Goal: Information Seeking & Learning: Learn about a topic

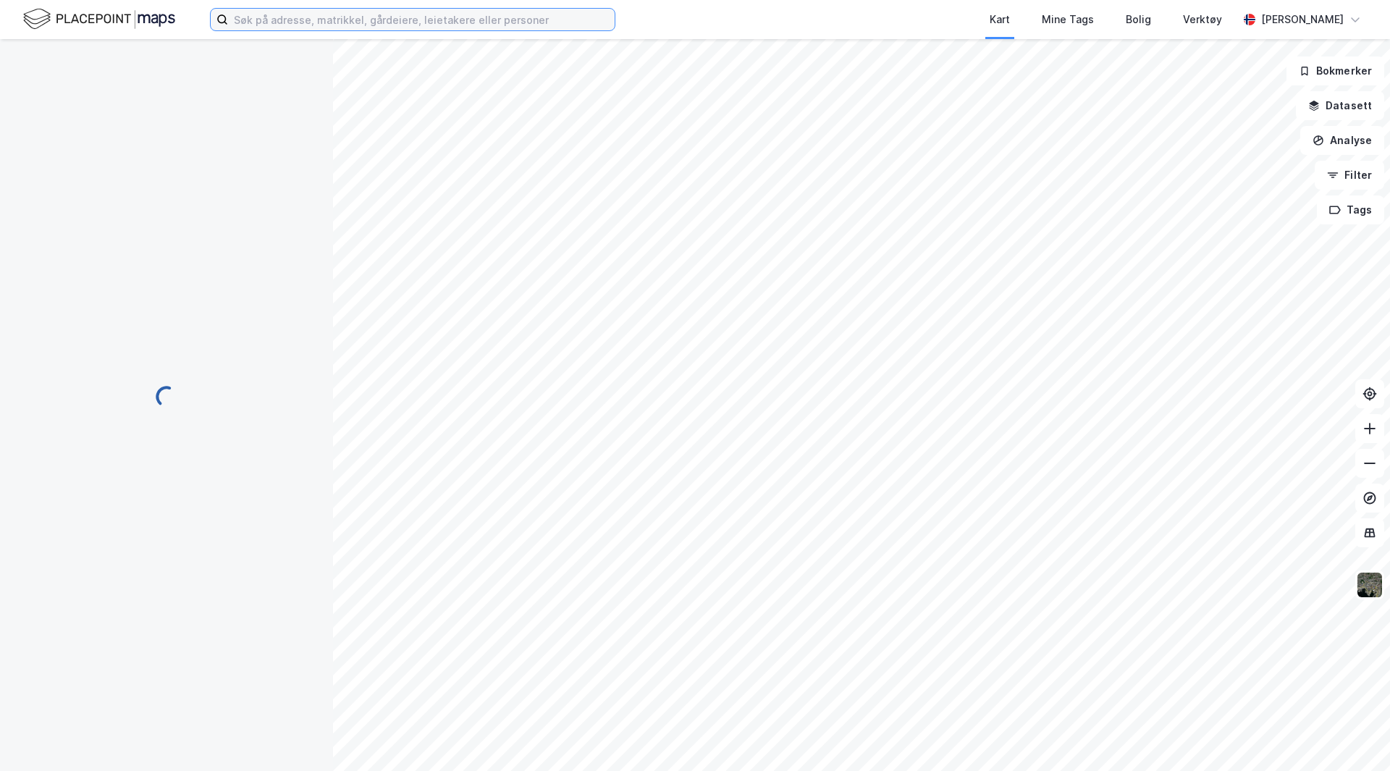
click at [292, 25] on input at bounding box center [421, 20] width 386 height 22
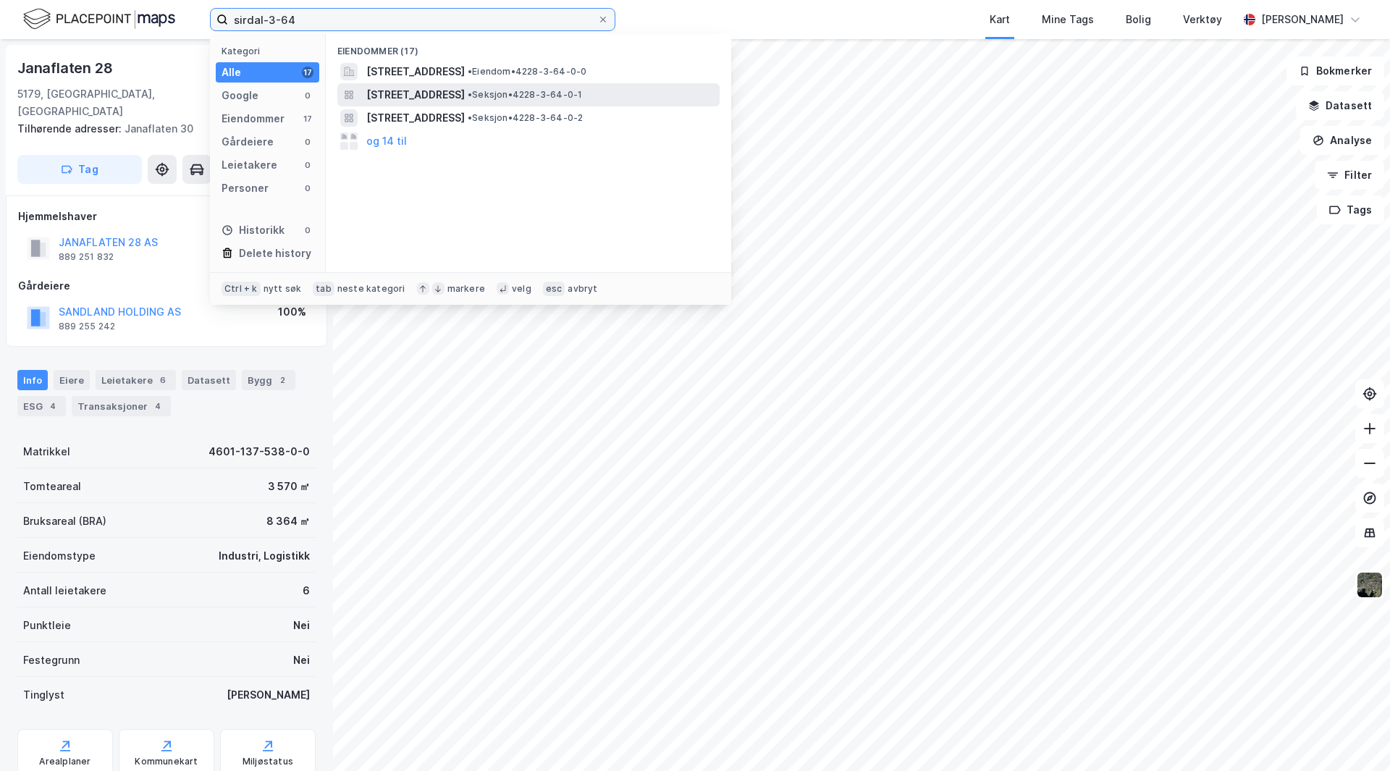
type input "sirdal-3-64"
click at [436, 91] on span "[STREET_ADDRESS]" at bounding box center [415, 94] width 98 height 17
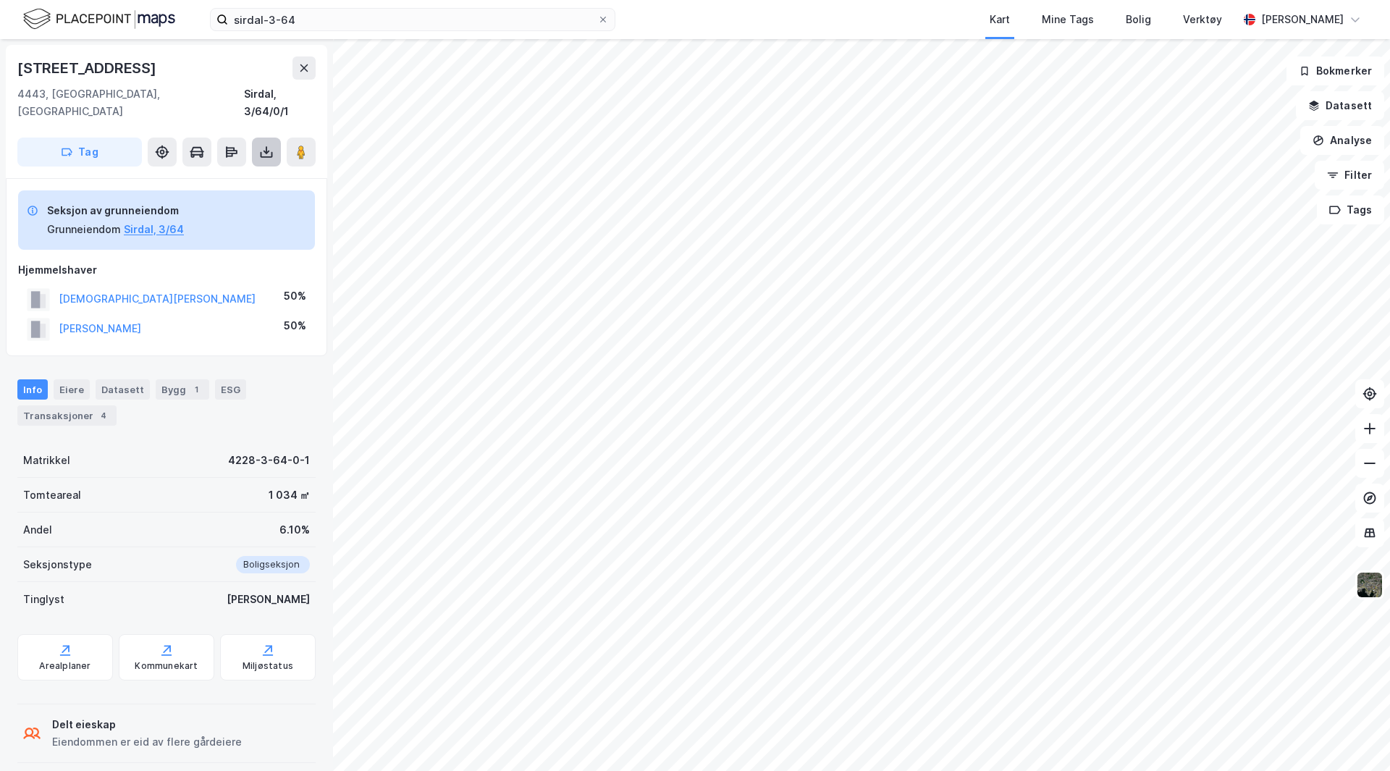
click at [269, 145] on icon at bounding box center [266, 152] width 14 height 14
click at [230, 175] on div "Last ned grunnbok" at bounding box center [195, 181] width 84 height 12
click at [607, 19] on span at bounding box center [603, 20] width 12 height 12
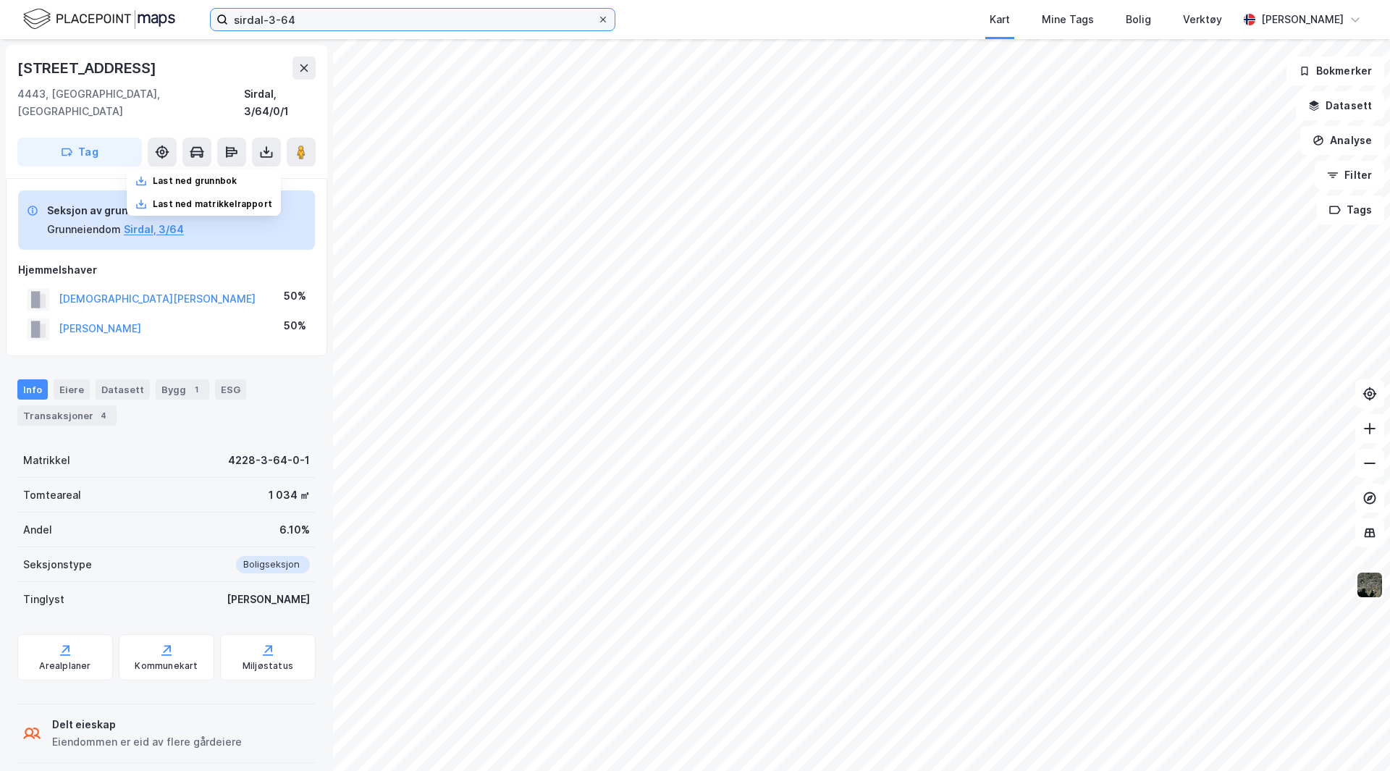
click at [597, 19] on input "sirdal-3-64" at bounding box center [412, 20] width 369 height 22
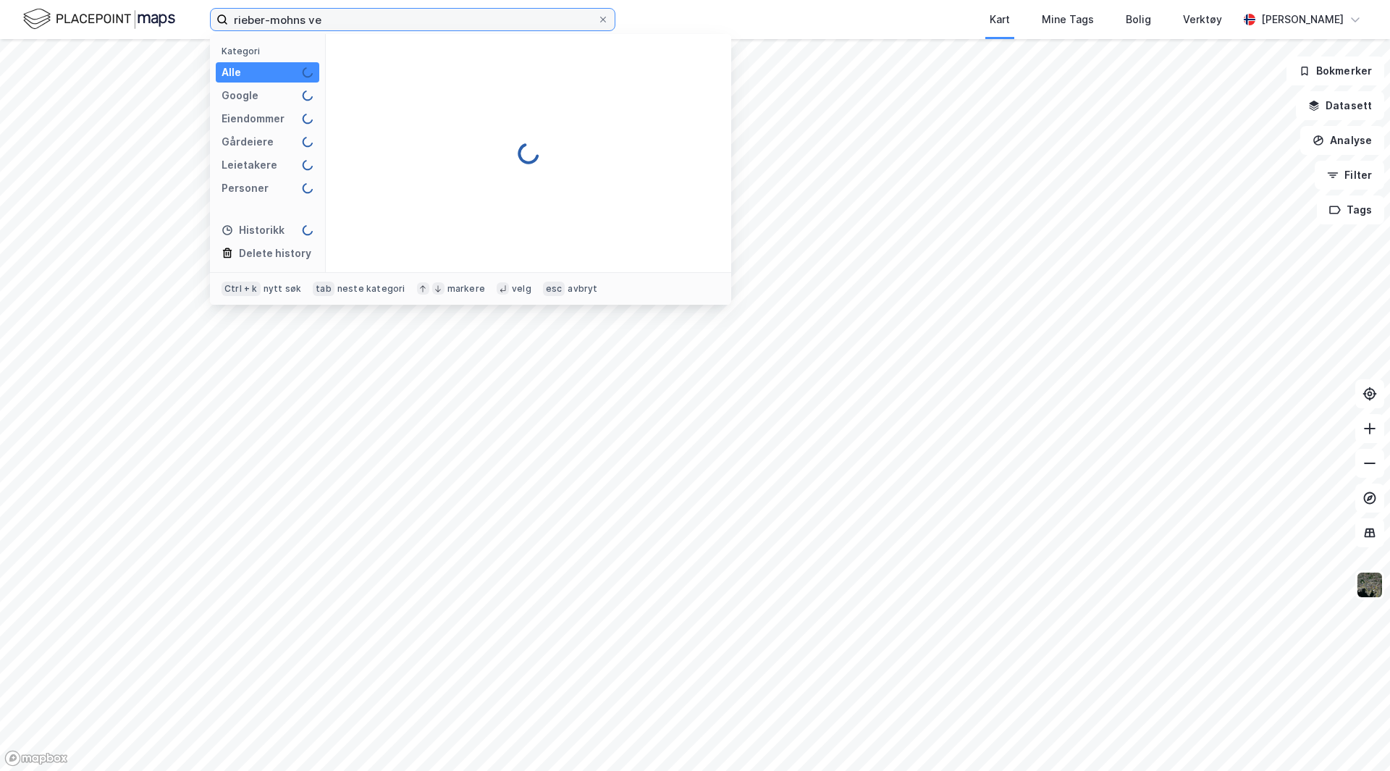
type input "rieber-mohns veg"
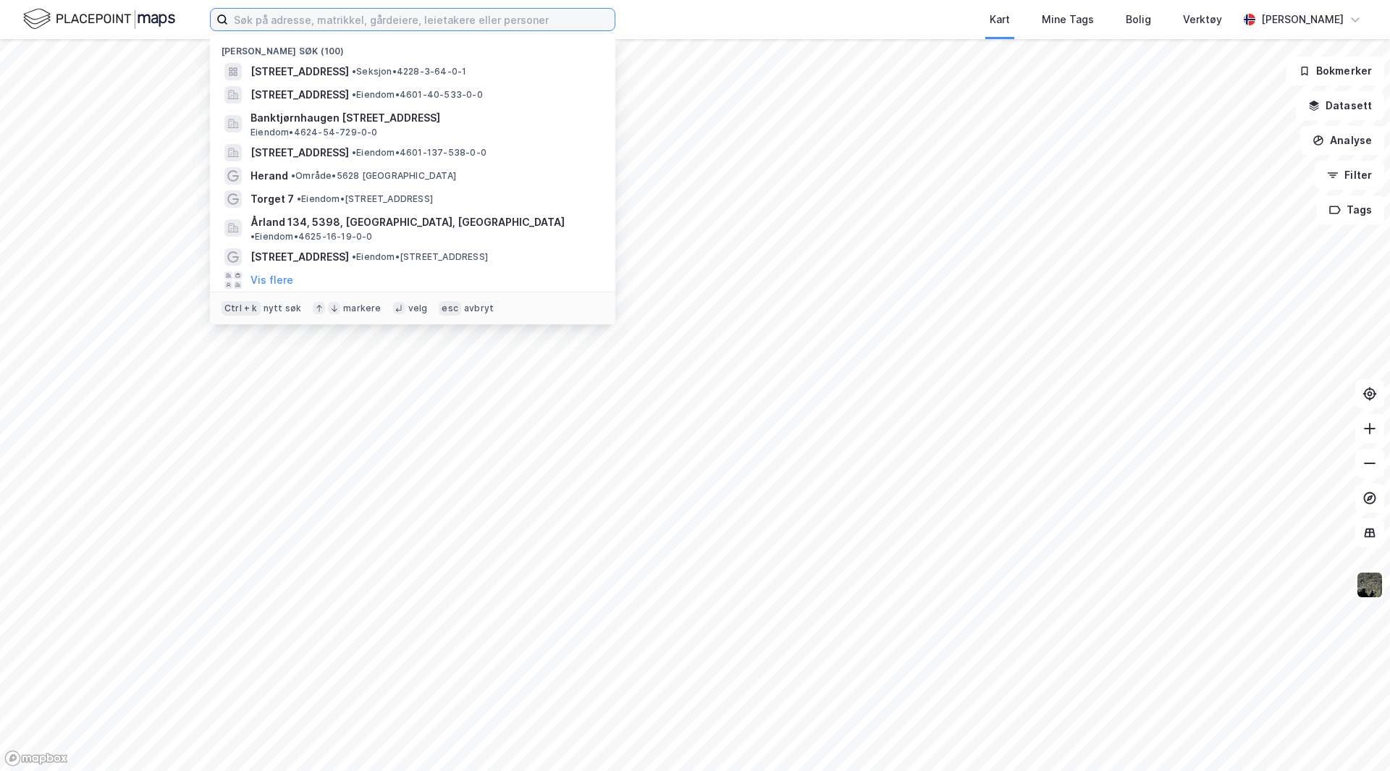
click at [324, 21] on input at bounding box center [421, 20] width 386 height 22
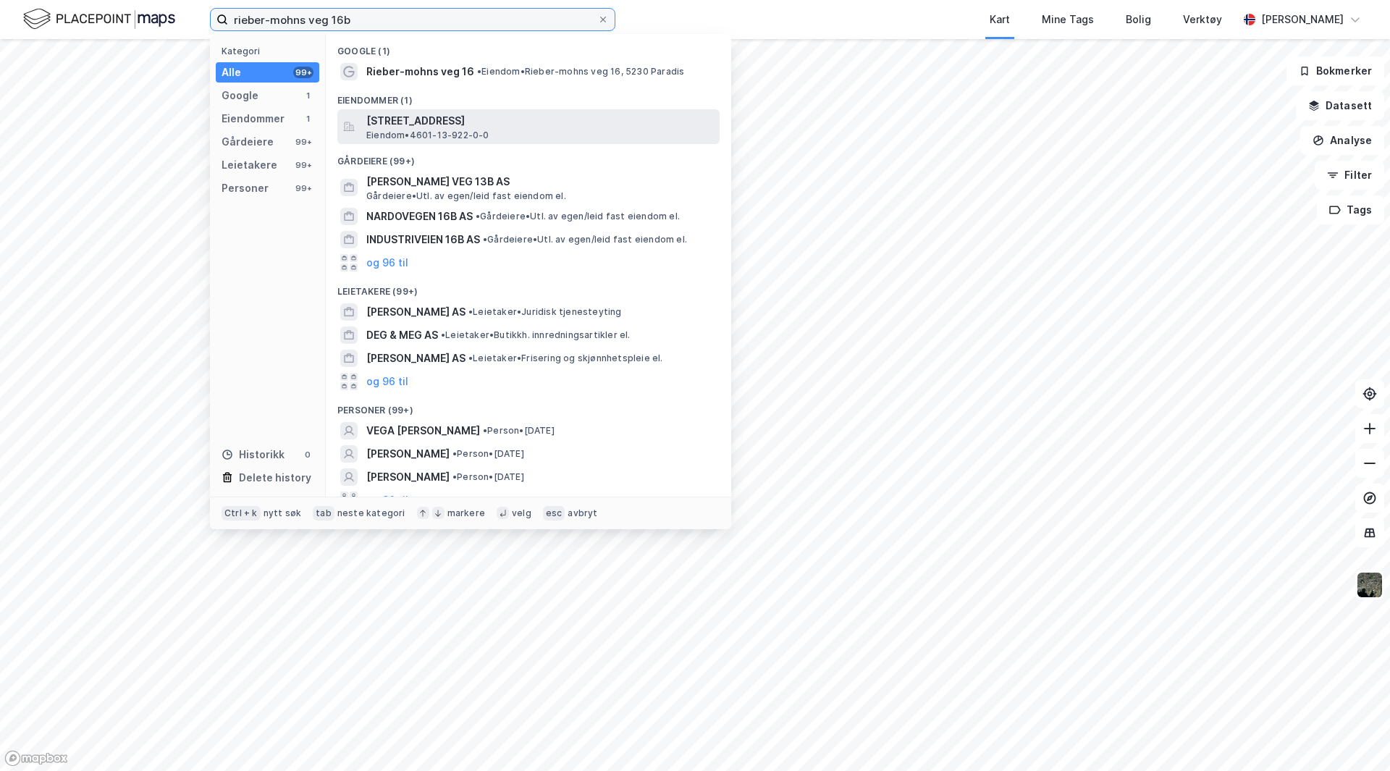
type input "rieber-mohns veg 16b"
click at [394, 122] on span "[STREET_ADDRESS]" at bounding box center [539, 120] width 347 height 17
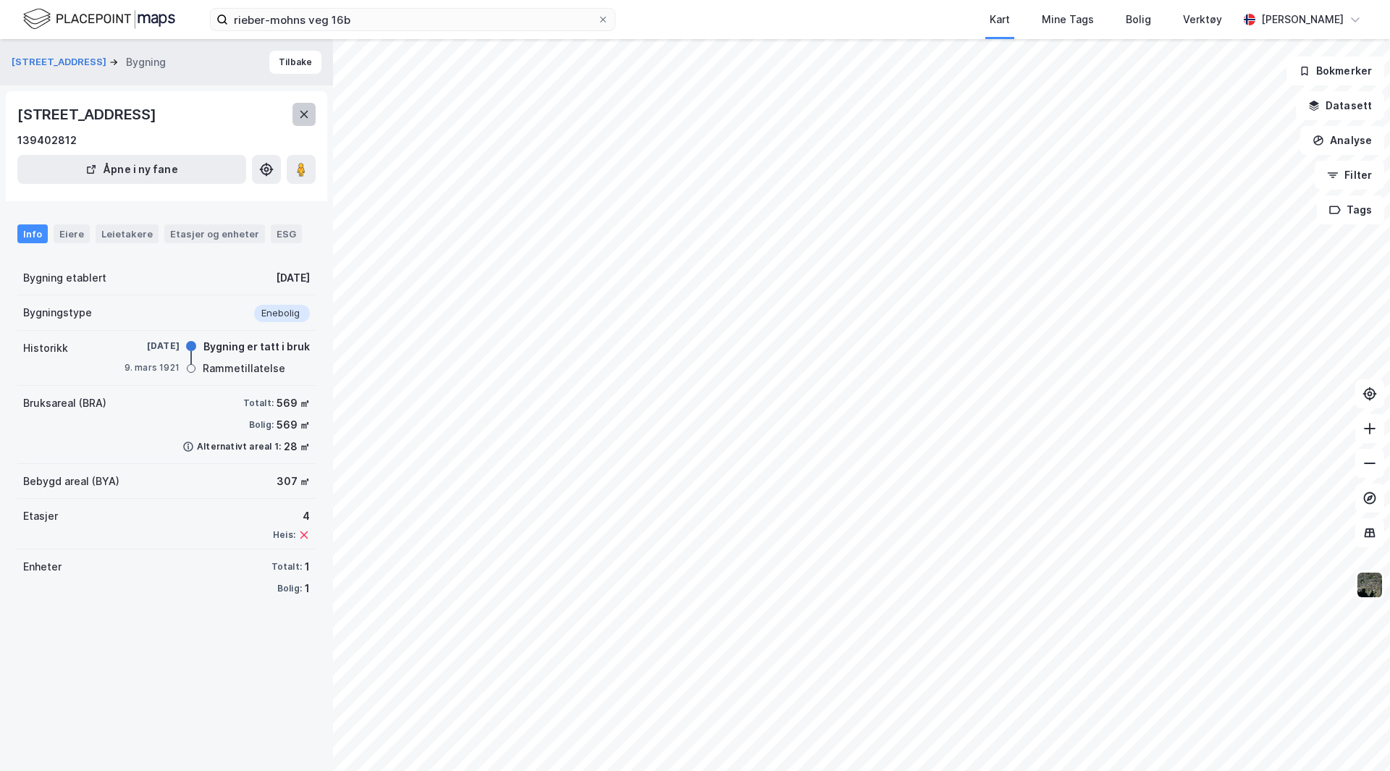
click at [300, 109] on icon at bounding box center [304, 115] width 12 height 12
